Goal: Consume media (video, audio): Consume media (video, audio)

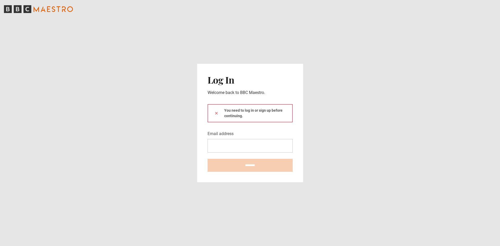
type input "**********"
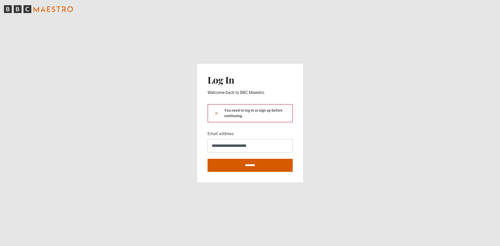
click at [261, 165] on input "********" at bounding box center [250, 165] width 85 height 13
type input "**********"
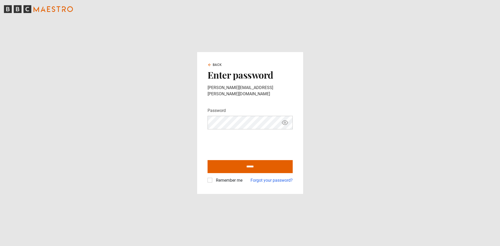
click at [214, 177] on label "Remember me" at bounding box center [228, 180] width 29 height 6
click at [227, 161] on input "******" at bounding box center [250, 166] width 85 height 13
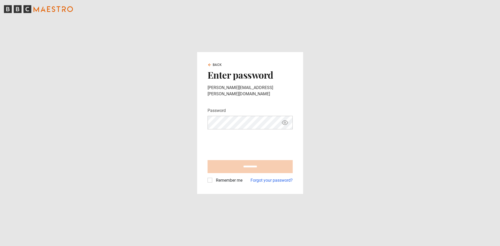
type input "**********"
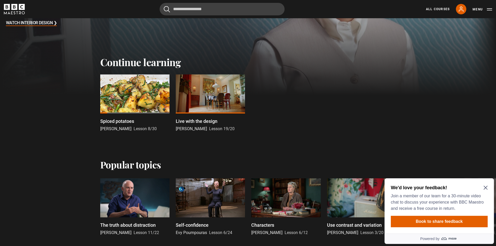
scroll to position [137, 0]
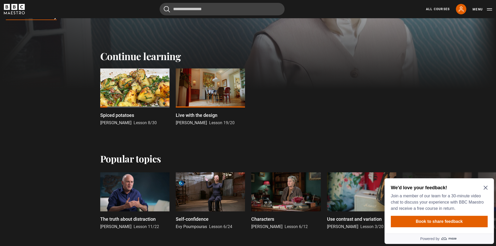
drag, startPoint x: 499, startPoint y: 39, endPoint x: 499, endPoint y: 62, distance: 23.2
click at [145, 83] on div at bounding box center [134, 87] width 69 height 39
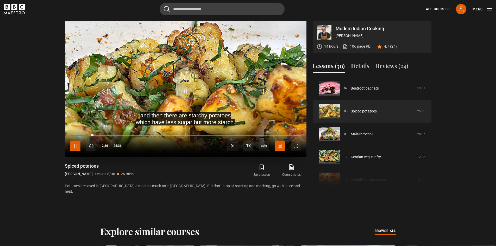
click at [76, 146] on span "Video Player" at bounding box center [75, 146] width 10 height 10
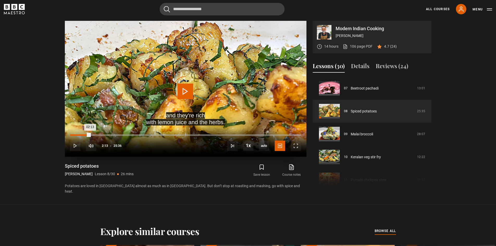
click at [88, 134] on div "Loaded : 0.00% 01:57 02:13" at bounding box center [185, 135] width 231 height 2
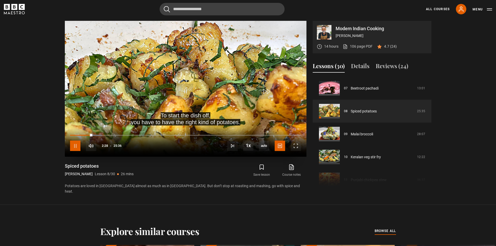
click at [77, 149] on span "Video Player" at bounding box center [75, 146] width 10 height 10
click at [187, 93] on span "Video Player" at bounding box center [186, 92] width 16 height 16
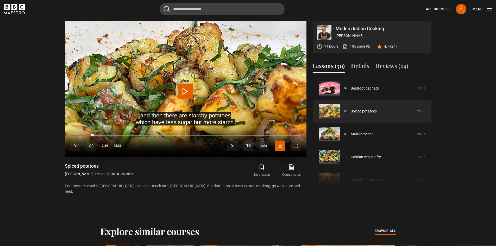
click at [187, 93] on span "Video Player" at bounding box center [186, 92] width 16 height 16
click at [91, 135] on div "02:18" at bounding box center [91, 135] width 1 height 2
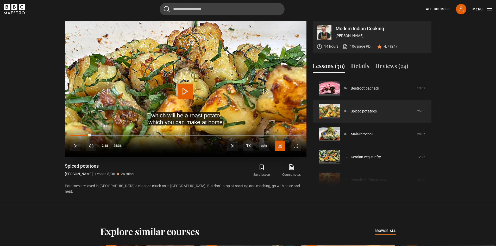
click at [183, 91] on span "Video Player" at bounding box center [186, 92] width 16 height 16
click at [166, 89] on video "Video Player" at bounding box center [186, 89] width 242 height 136
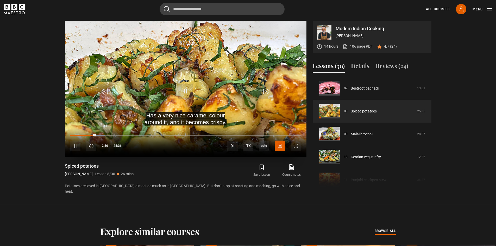
click at [166, 89] on video "Video Player" at bounding box center [186, 89] width 242 height 136
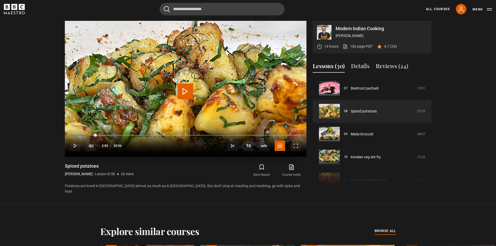
click at [167, 89] on video "Video Player" at bounding box center [186, 89] width 242 height 136
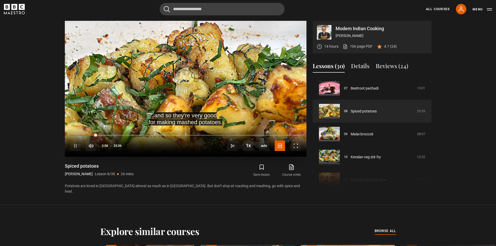
click at [167, 89] on video "Video Player" at bounding box center [186, 89] width 242 height 136
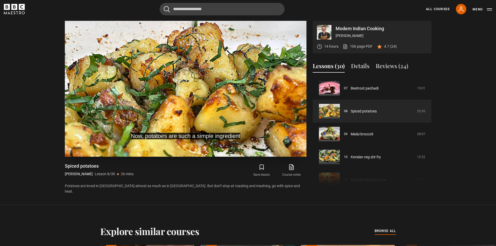
click at [167, 89] on video "Video Player" at bounding box center [186, 89] width 242 height 136
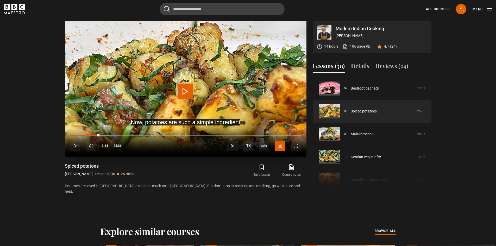
click at [167, 89] on video "Video Player" at bounding box center [186, 89] width 242 height 136
click at [187, 92] on span "Video Player" at bounding box center [186, 92] width 16 height 16
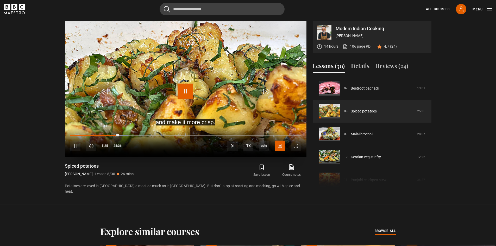
click at [187, 92] on span "Video Player" at bounding box center [186, 92] width 16 height 16
click at [114, 135] on div "04:51" at bounding box center [114, 135] width 1 height 2
click at [177, 95] on video "Video Player" at bounding box center [186, 89] width 242 height 136
click at [179, 95] on span "Video Player" at bounding box center [186, 92] width 16 height 16
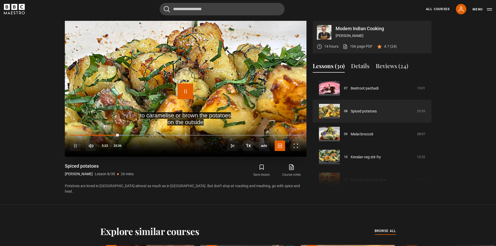
click at [183, 93] on span "Video Player" at bounding box center [186, 92] width 16 height 16
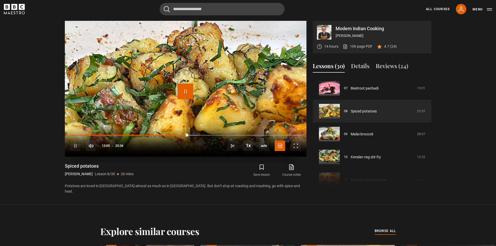
click at [183, 93] on span "Video Player" at bounding box center [186, 92] width 16 height 16
click at [190, 135] on div "13:15" at bounding box center [130, 135] width 120 height 2
click at [197, 136] on div "10s Skip Back 10 seconds Pause 10s Skip Forward 10 seconds Loaded : 61.52% 13:5…" at bounding box center [186, 142] width 242 height 29
click at [198, 133] on div "10s Skip Back 10 seconds Pause 10s Skip Forward 10 seconds Loaded : 61.52% 14:0…" at bounding box center [186, 142] width 242 height 29
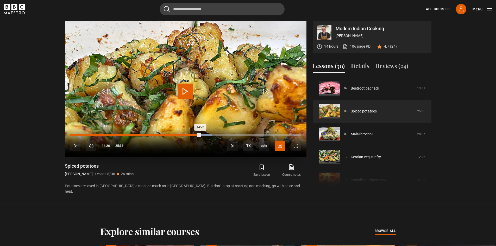
click at [200, 134] on div "14:26" at bounding box center [135, 135] width 130 height 2
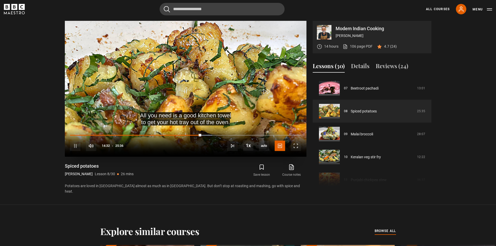
click at [190, 134] on div "10s Skip Back 10 seconds Pause 10s Skip Forward 10 seconds Loaded : 61.52% 13:3…" at bounding box center [186, 142] width 242 height 29
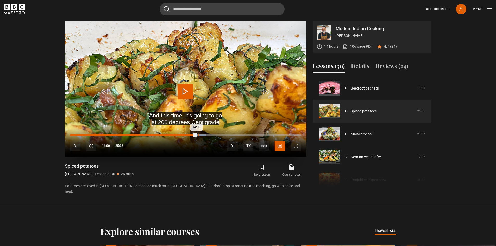
click at [198, 135] on div "Loaded : 58.92% 14:12 14:00" at bounding box center [185, 135] width 231 height 2
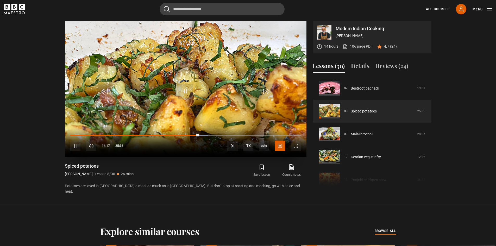
click at [194, 133] on div "10s Skip Back 10 seconds Pause 10s Skip Forward 10 seconds Loaded : 59.90% 13:5…" at bounding box center [186, 142] width 242 height 29
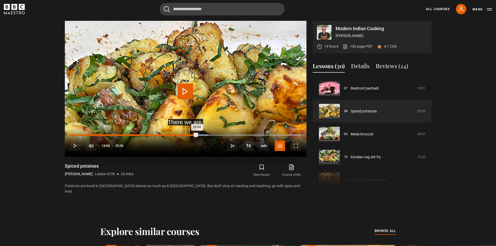
click at [197, 134] on div "14:04" at bounding box center [133, 135] width 127 height 2
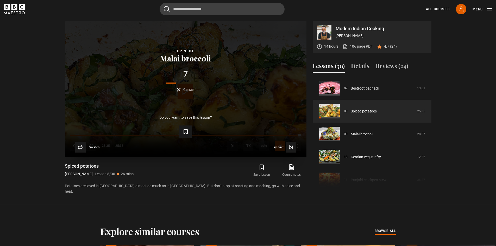
click at [202, 42] on div "Lesson Completed Up next Malai broccoli 7 Cancel Do you want to save this lesso…" at bounding box center [186, 89] width 242 height 136
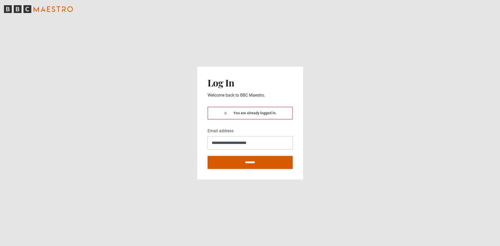
click at [251, 162] on input "********" at bounding box center [250, 162] width 85 height 13
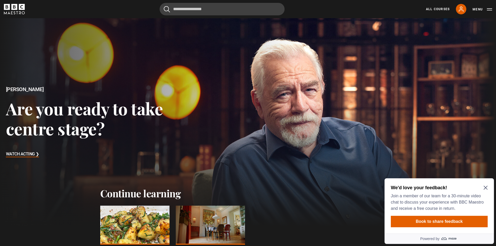
click at [185, 1] on header "Cancel Courses Previous courses Next courses Agatha Christie Writing 12 Related…" at bounding box center [248, 9] width 496 height 18
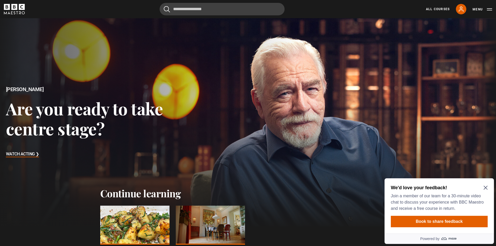
click at [240, 63] on div at bounding box center [248, 123] width 509 height 214
